Goal: Information Seeking & Learning: Find specific fact

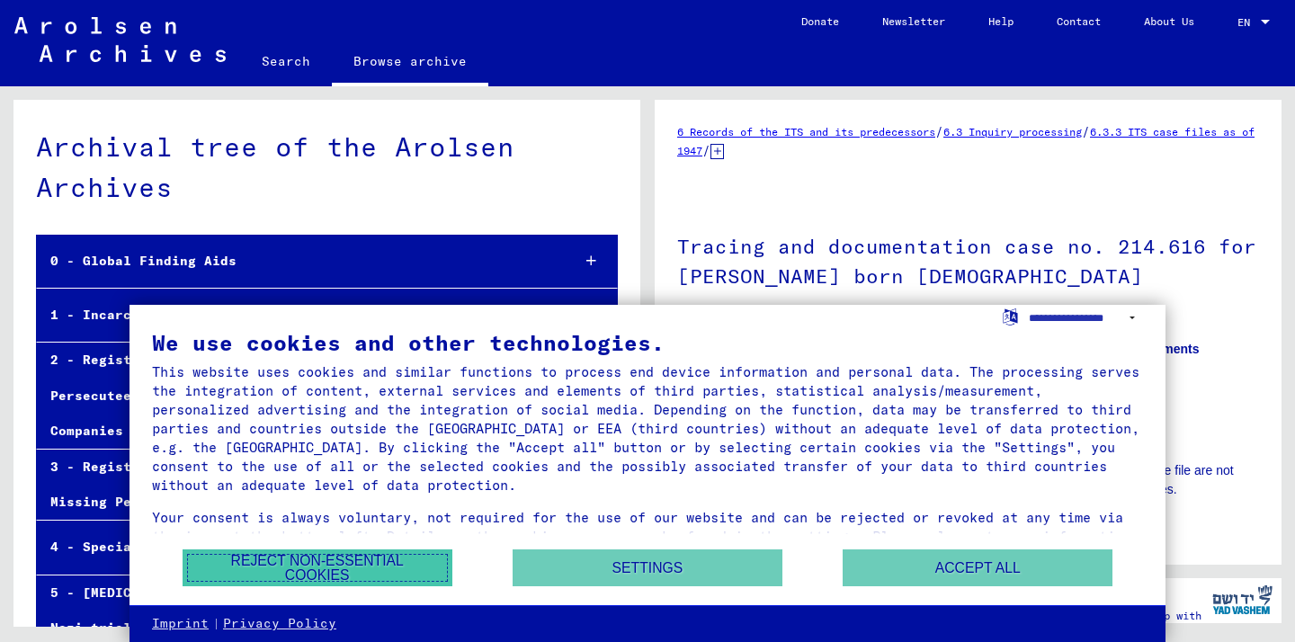
click at [355, 575] on button "Reject non-essential cookies" at bounding box center [318, 567] width 270 height 37
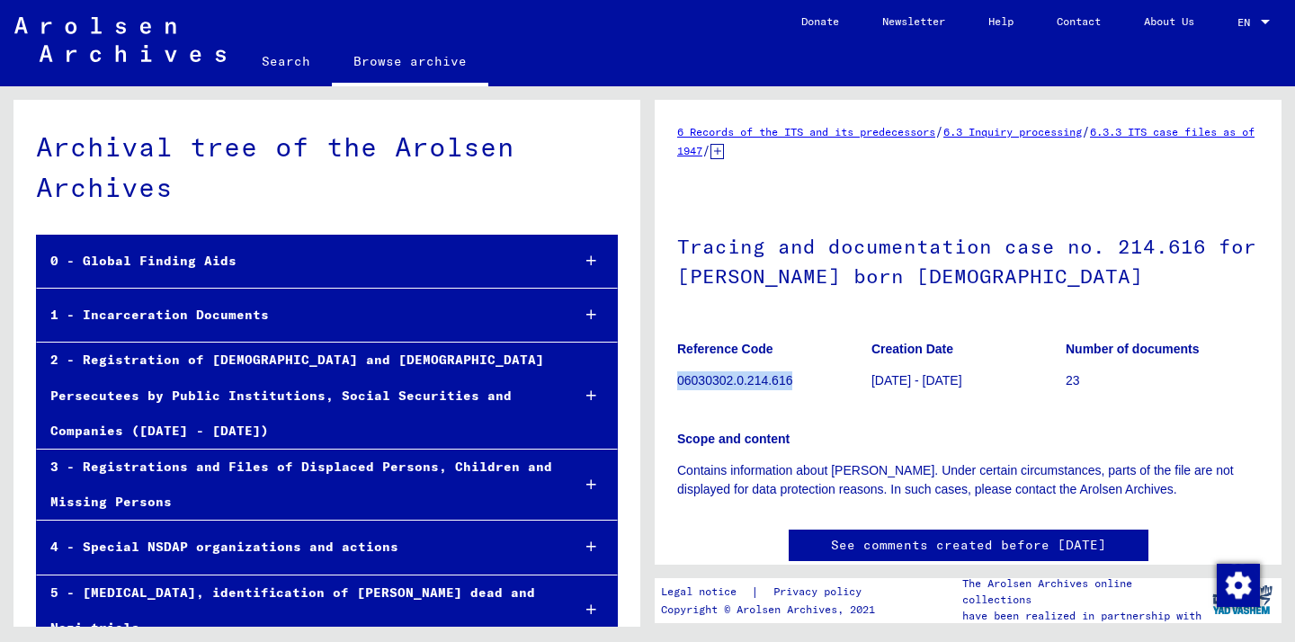
drag, startPoint x: 678, startPoint y: 378, endPoint x: 840, endPoint y: 380, distance: 161.9
click at [840, 380] on p "06030302.0.214.616" at bounding box center [773, 380] width 193 height 19
copy p "06030302.0.214.616"
click at [1049, 245] on h1 "Tracing and documentation case no. 214.616 for [PERSON_NAME] born [DEMOGRAPHIC_…" at bounding box center [968, 259] width 582 height 109
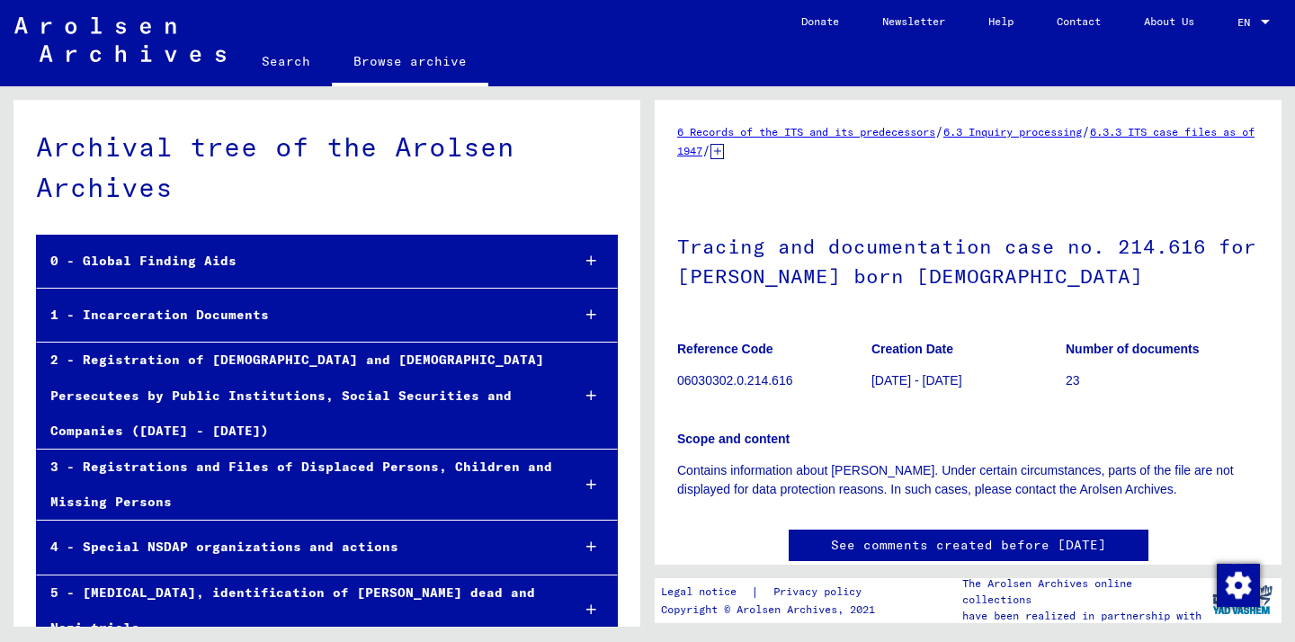
click at [1034, 366] on figure "Creation Date [DATE] - [DATE]" at bounding box center [967, 367] width 193 height 81
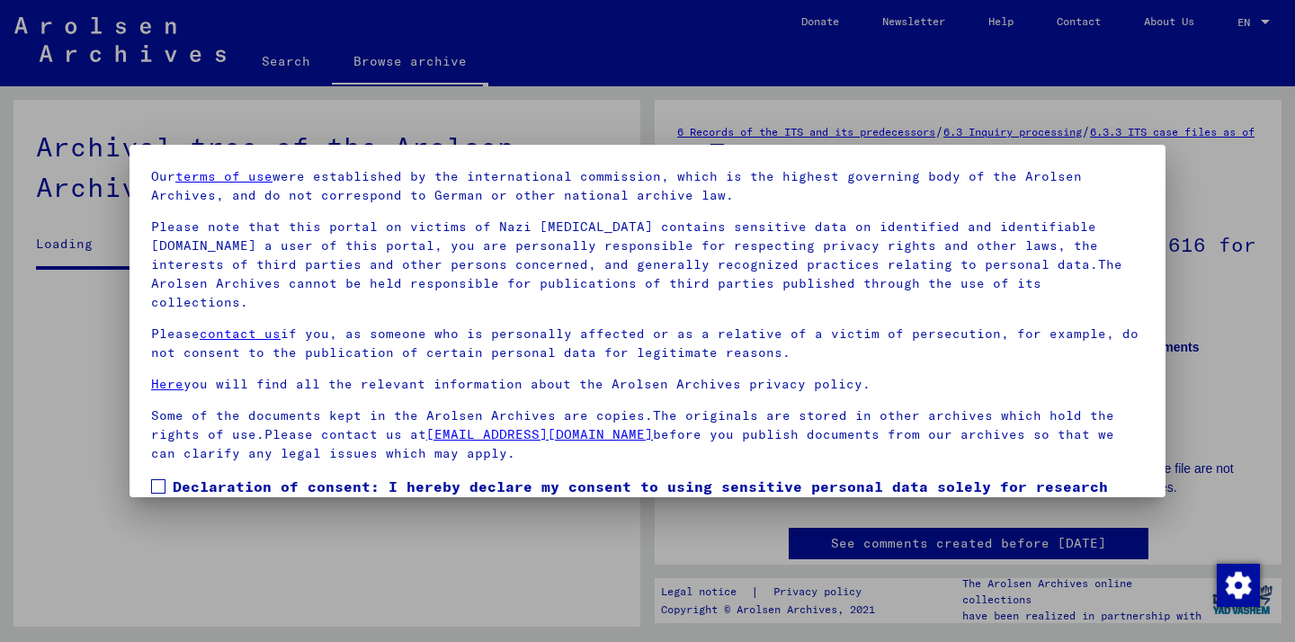
scroll to position [147, 0]
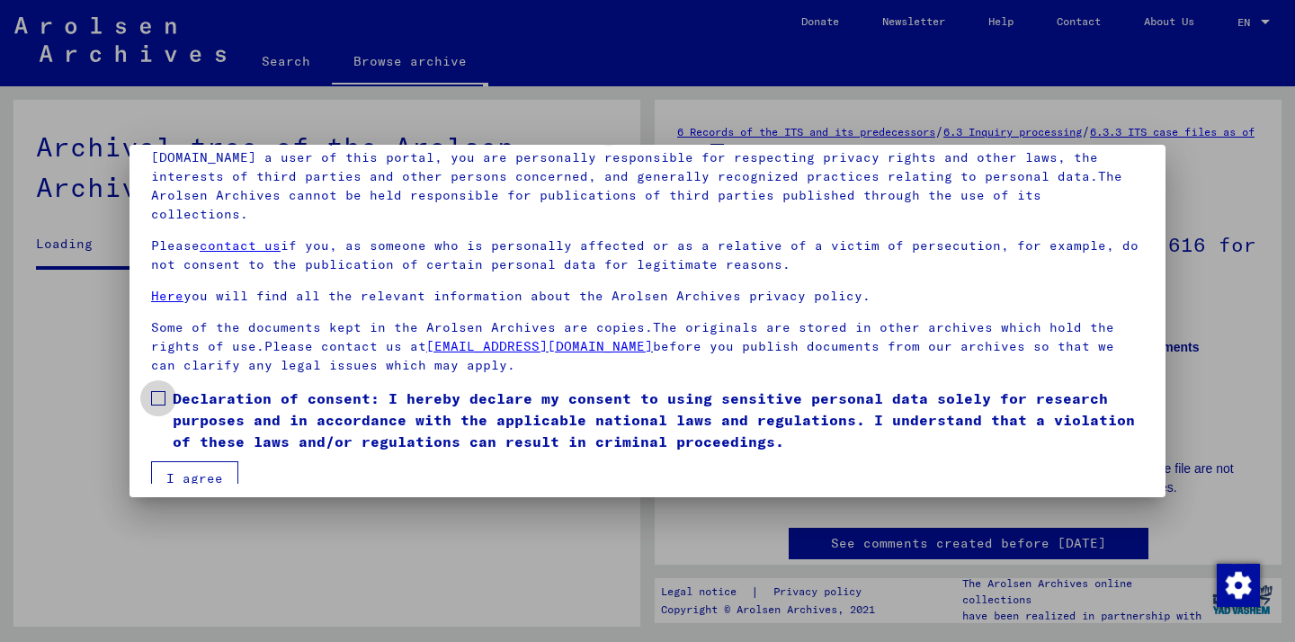
click at [161, 391] on span at bounding box center [158, 398] width 14 height 14
click at [191, 461] on button "I agree" at bounding box center [194, 478] width 87 height 34
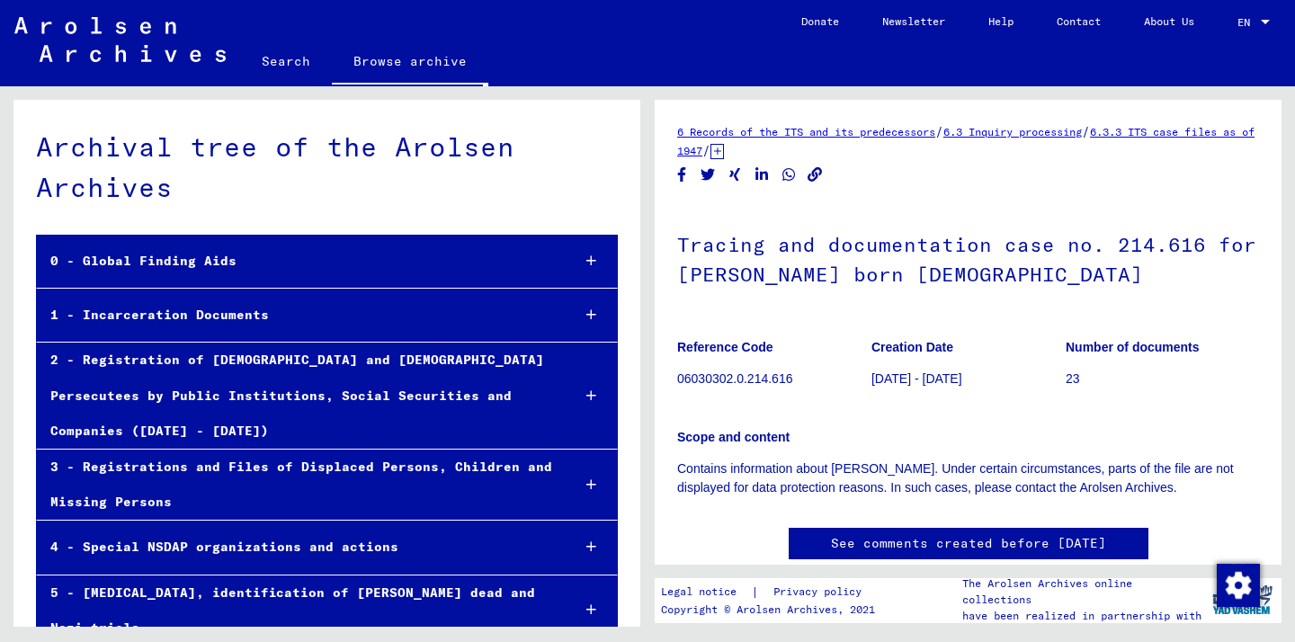
scroll to position [41535, 0]
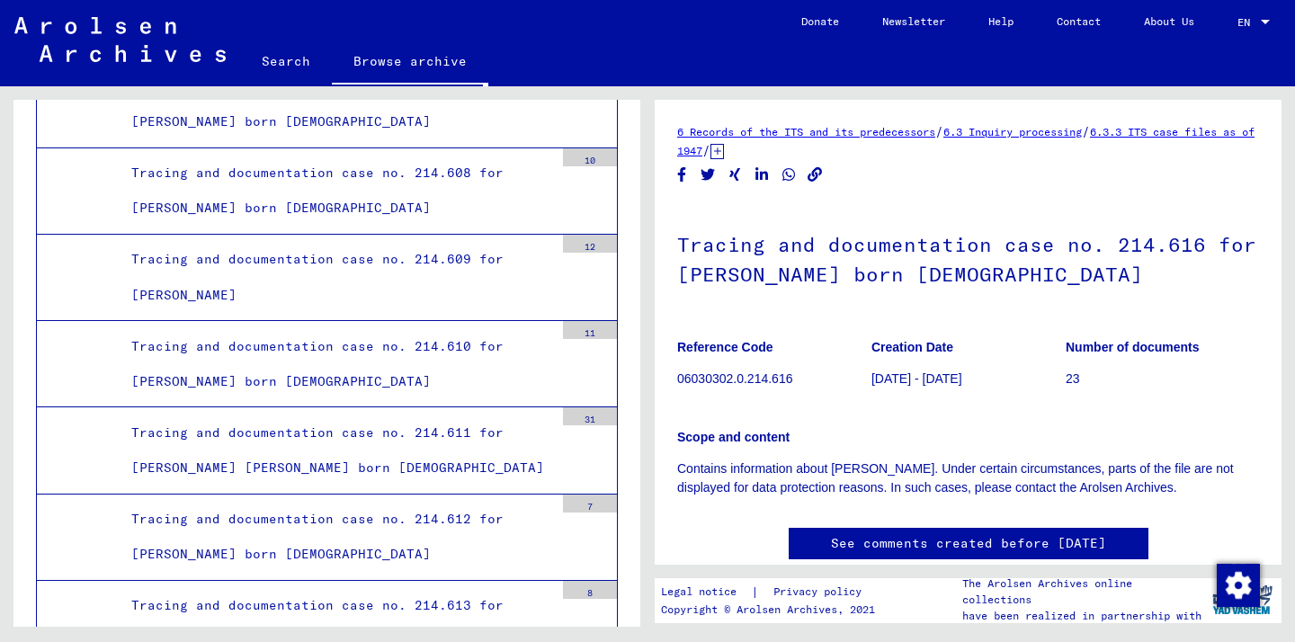
click at [692, 379] on p "06030302.0.214.616" at bounding box center [773, 379] width 193 height 19
drag, startPoint x: 676, startPoint y: 377, endPoint x: 929, endPoint y: 389, distance: 253.0
click at [929, 326] on div "Reference Code 06030302.0.214.616 Creation Date [DATE] - [DATE] Number of docum…" at bounding box center [968, 326] width 582 height 0
click at [971, 381] on p "[DATE] - [DATE]" at bounding box center [967, 379] width 193 height 19
click at [1091, 356] on p "Number of documents" at bounding box center [1162, 347] width 193 height 19
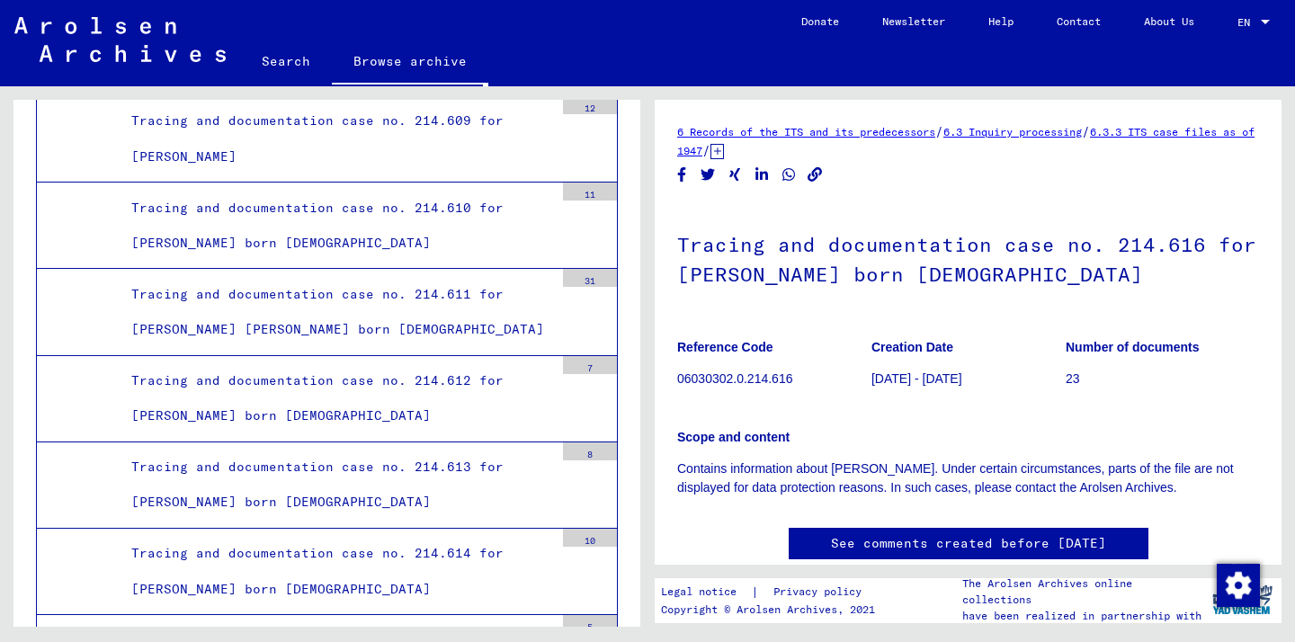
scroll to position [41670, 0]
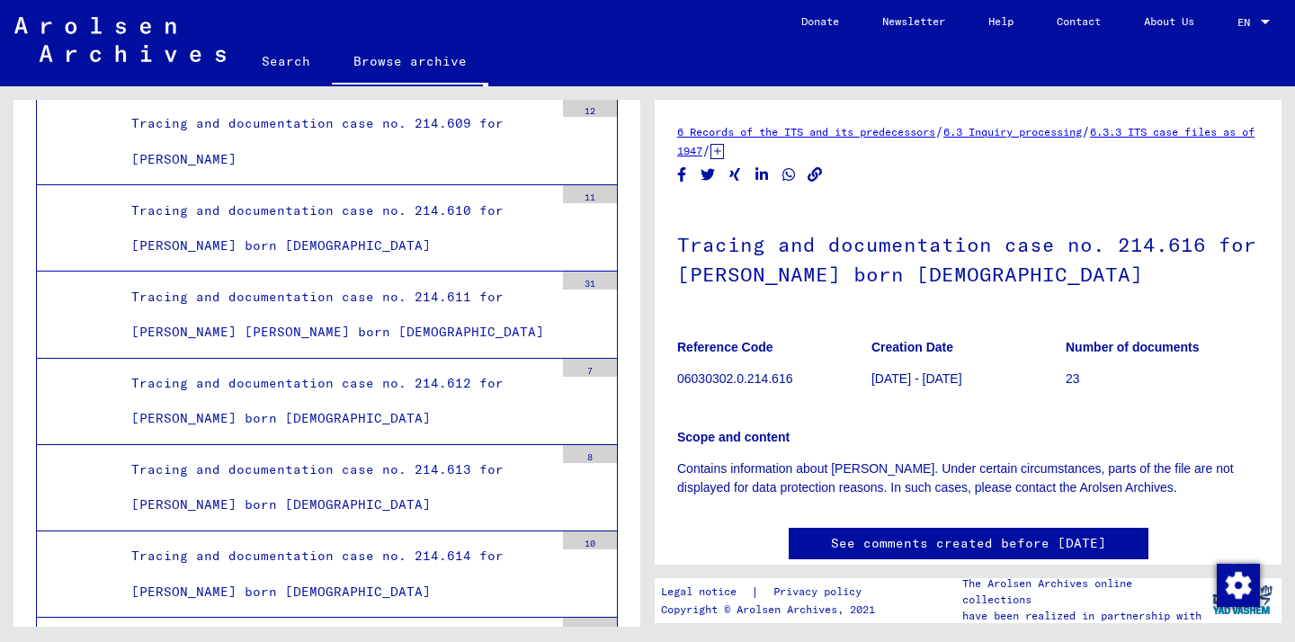
click at [723, 379] on p "06030302.0.214.616" at bounding box center [773, 379] width 193 height 19
click at [668, 382] on yv-its-full-details "6 Records of the ITS and its predecessors / 6.3 Inquiry processing / 6.3.3 ITS …" at bounding box center [968, 359] width 627 height 474
click at [1066, 374] on p "23" at bounding box center [1162, 379] width 193 height 19
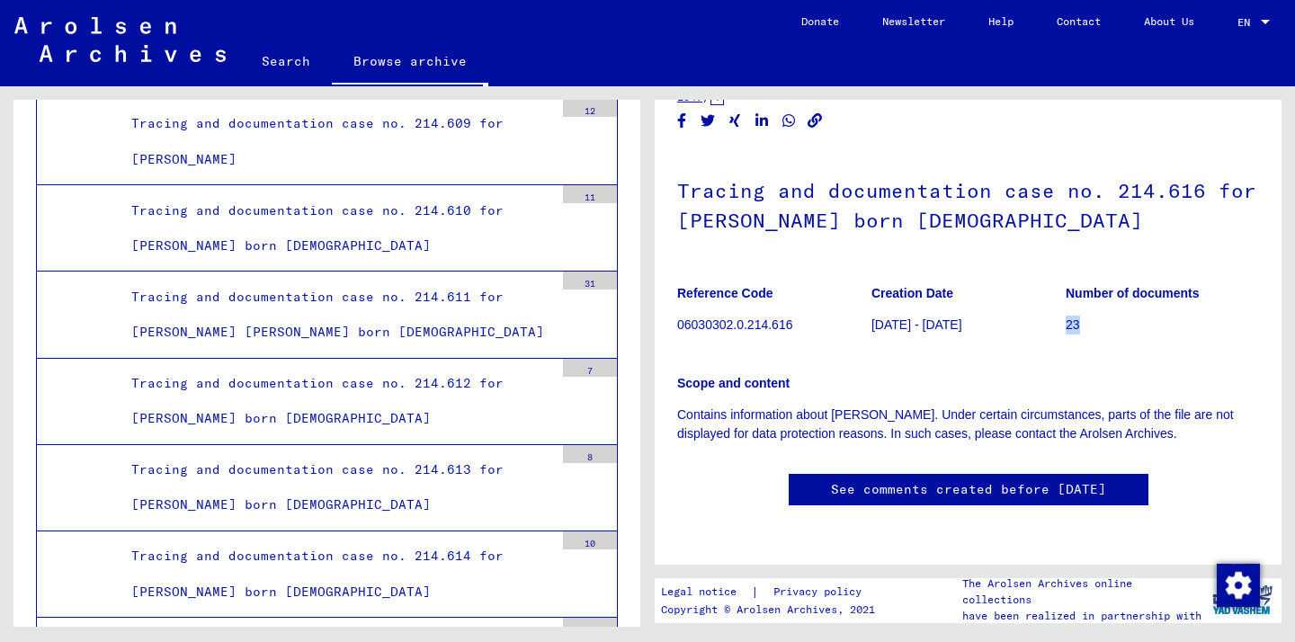
scroll to position [150, 0]
click at [812, 406] on p "Contains information about [PERSON_NAME]. Under certain circumstances, parts of…" at bounding box center [968, 425] width 582 height 38
click at [893, 406] on p "Contains information about [PERSON_NAME]. Under certain circumstances, parts of…" at bounding box center [968, 425] width 582 height 38
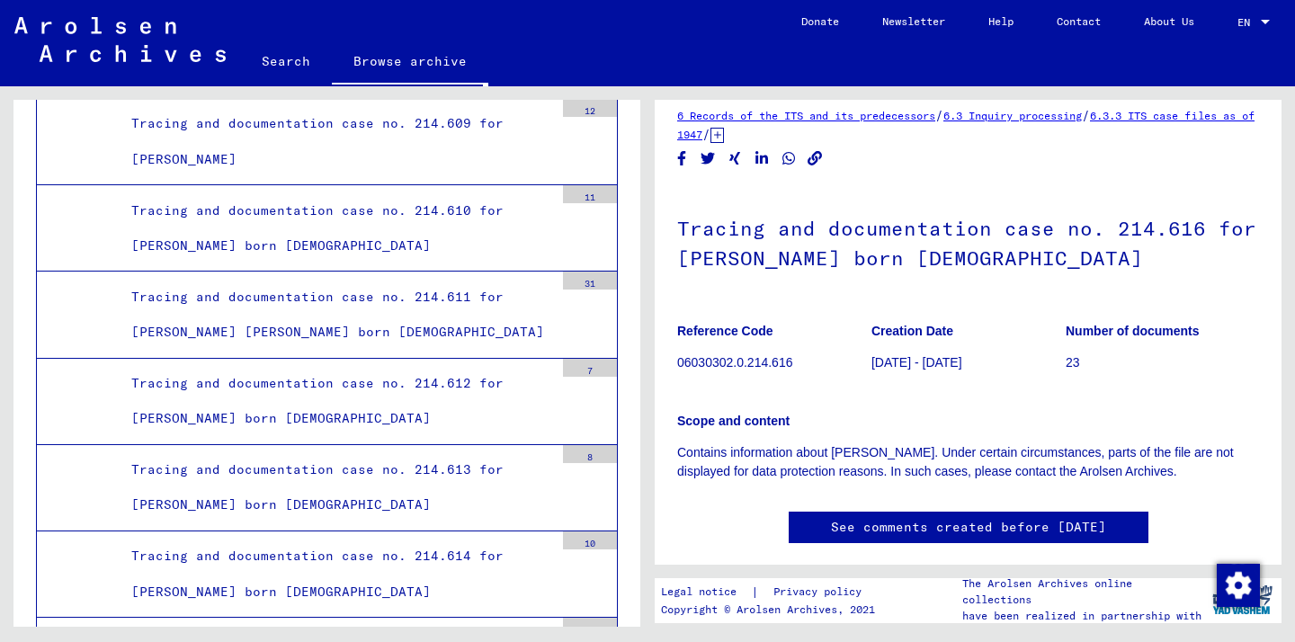
scroll to position [0, 0]
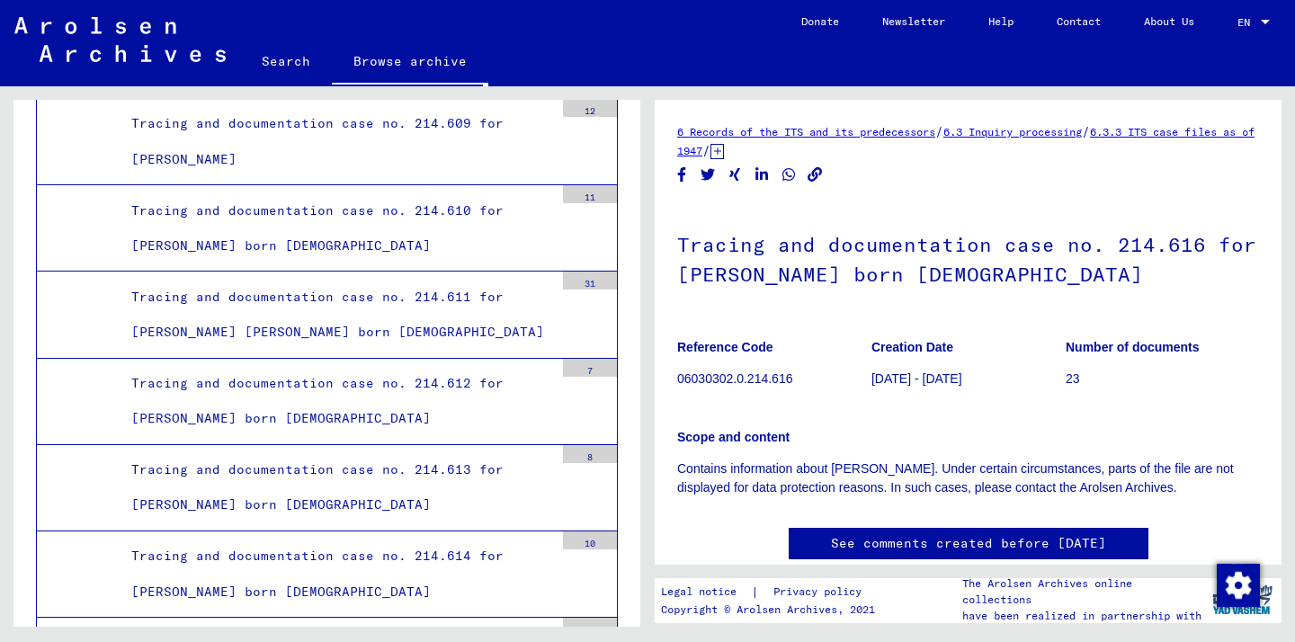
click at [856, 232] on h1 "Tracing and documentation case no. 214.616 for [PERSON_NAME] born [DEMOGRAPHIC_…" at bounding box center [968, 257] width 582 height 109
